Goal: Find specific page/section

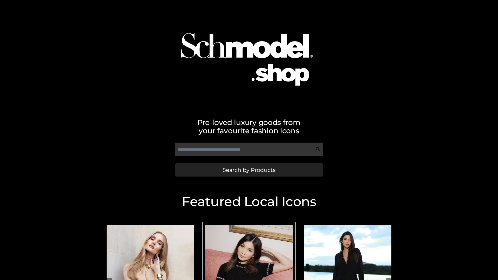
click at [249, 170] on span "Search by Products" at bounding box center [249, 169] width 53 height 5
